Goal: Find specific page/section: Find specific page/section

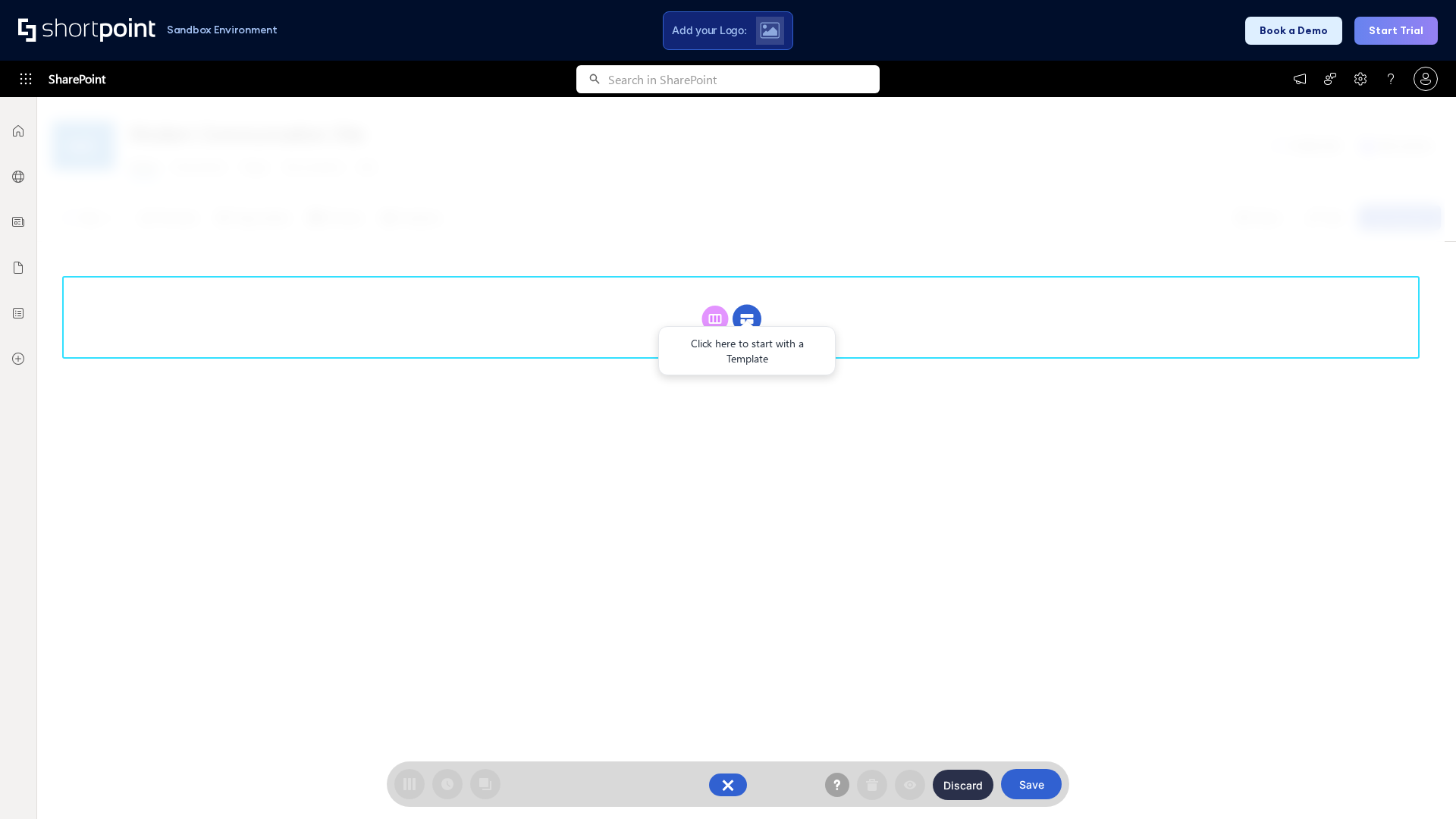
click at [747, 319] on circle at bounding box center [747, 320] width 29 height 29
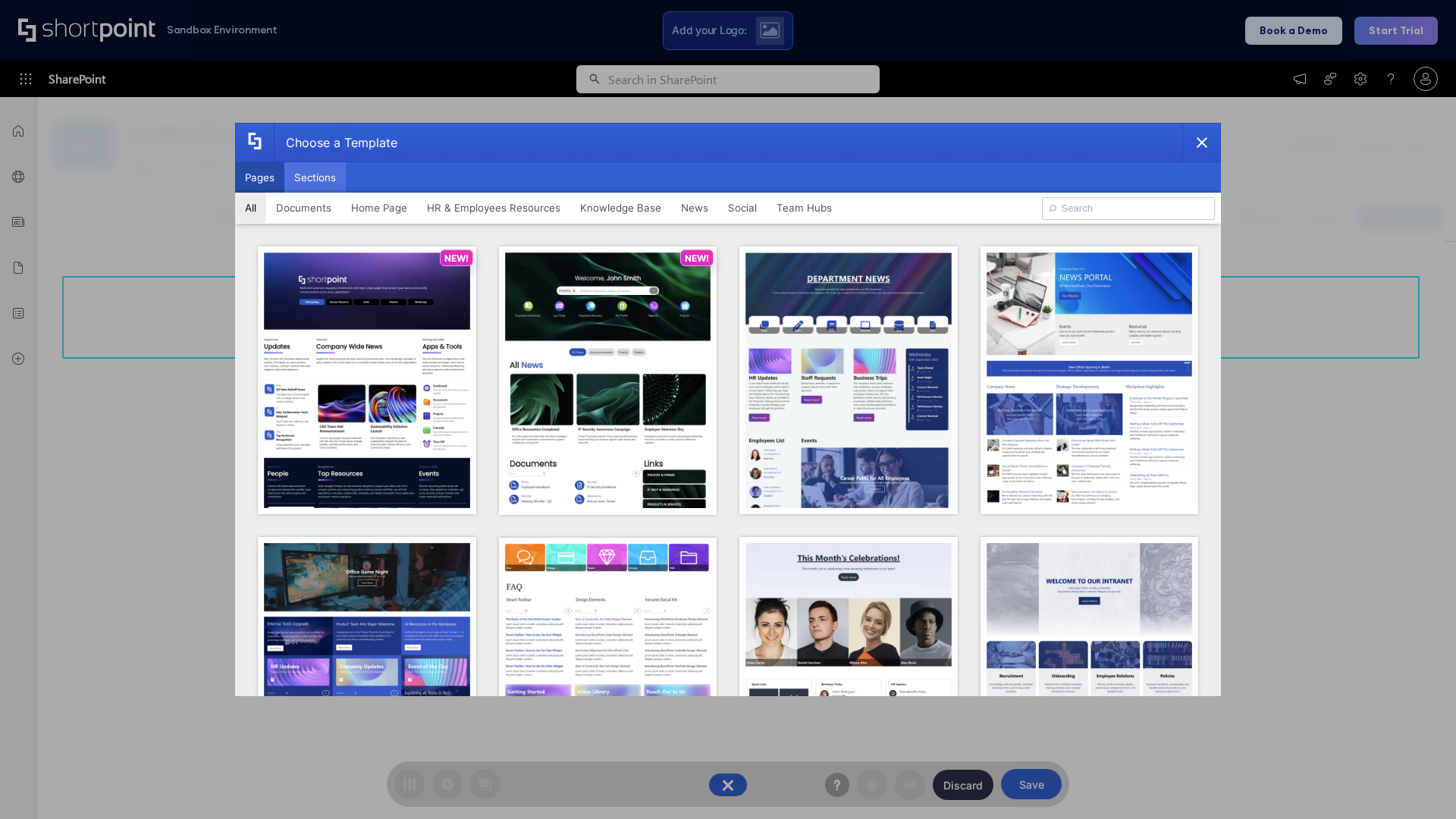
click at [315, 178] on button "Sections" at bounding box center [315, 178] width 61 height 31
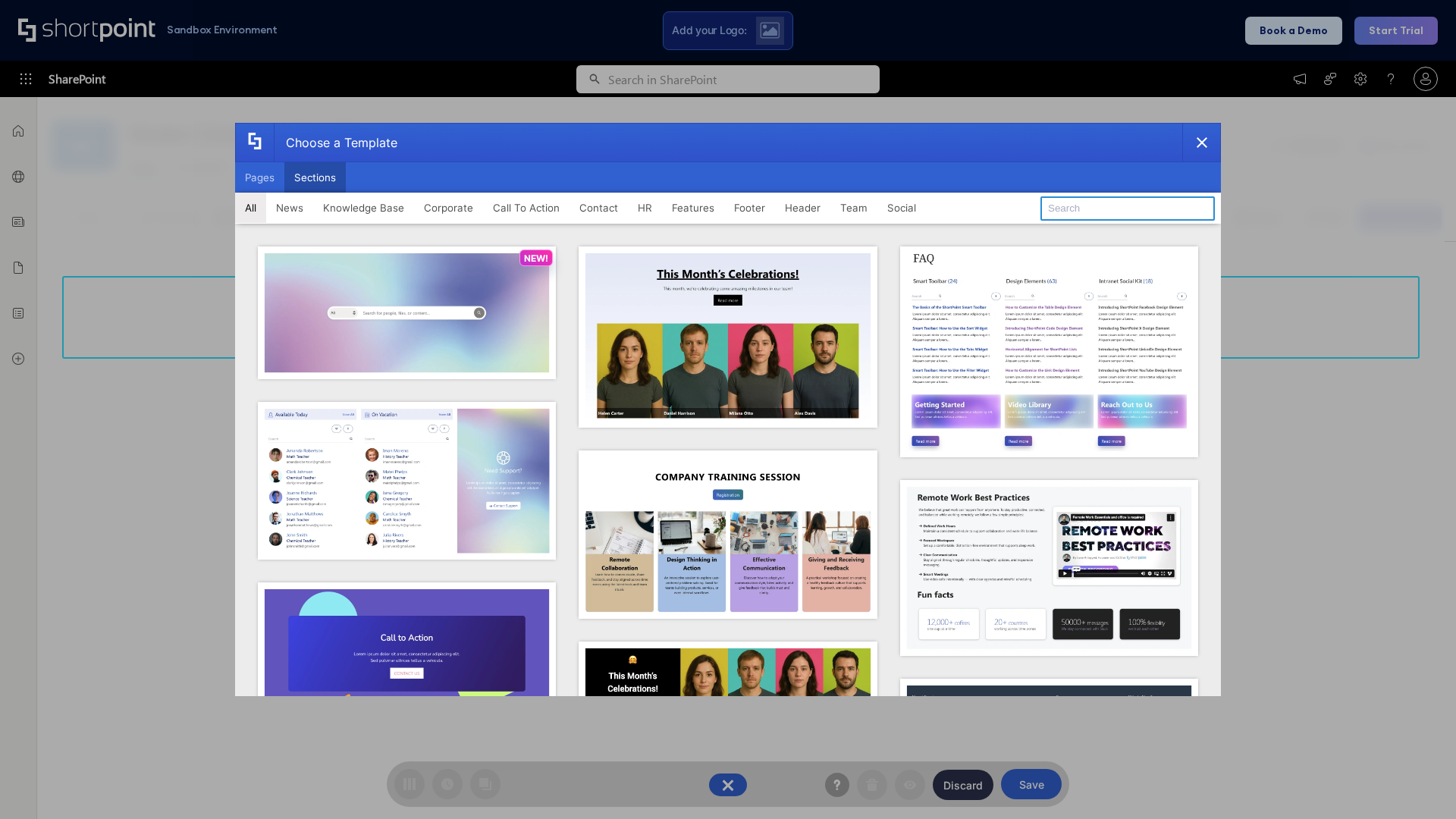
type input "HR Hub"
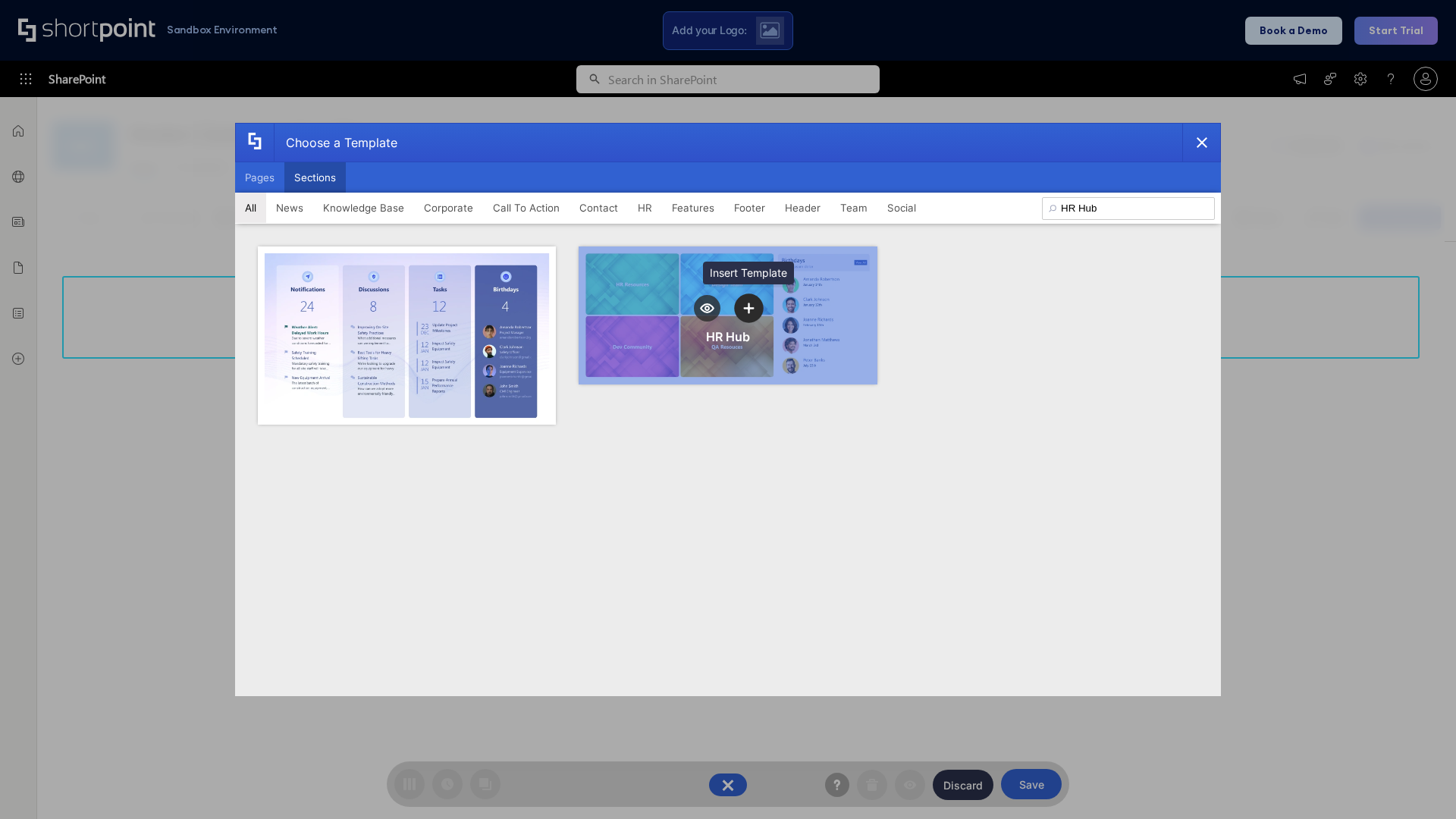
click at [749, 308] on icon "template selector" at bounding box center [749, 308] width 11 height 11
